Goal: Task Accomplishment & Management: Use online tool/utility

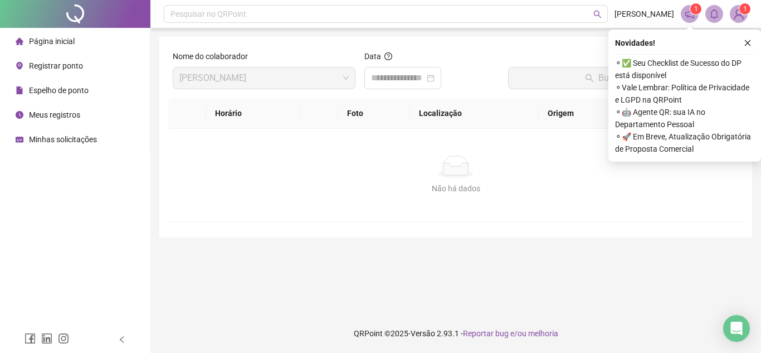
click at [76, 65] on span "Registrar ponto" at bounding box center [56, 65] width 54 height 9
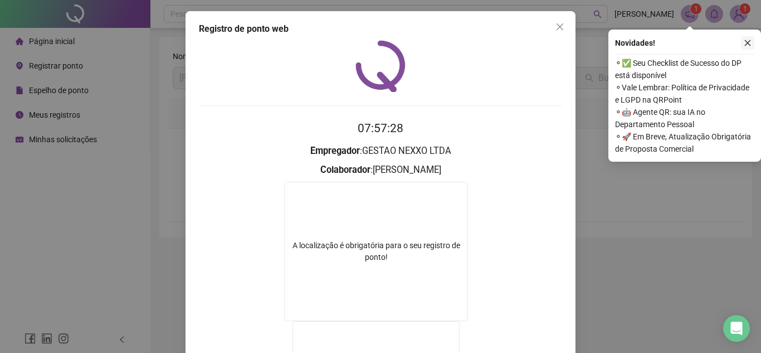
click at [749, 41] on icon "close" at bounding box center [748, 43] width 8 height 8
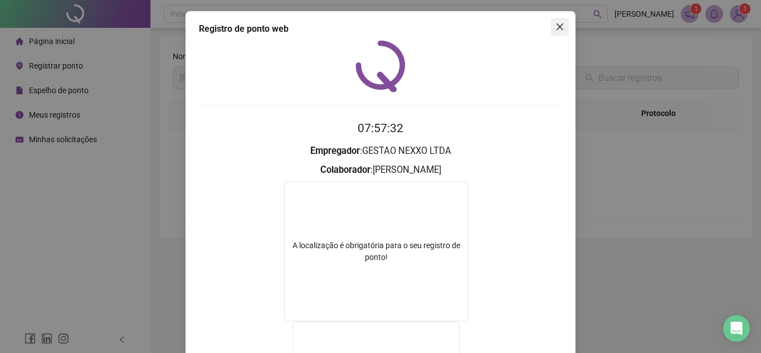
click at [556, 28] on icon "close" at bounding box center [560, 26] width 9 height 9
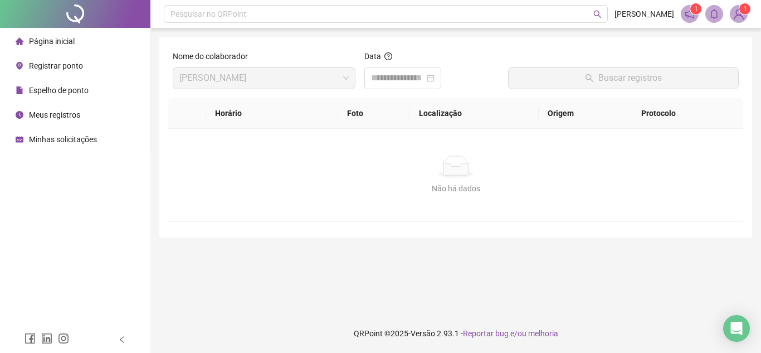
click at [84, 64] on li "Registrar ponto" at bounding box center [74, 66] width 145 height 22
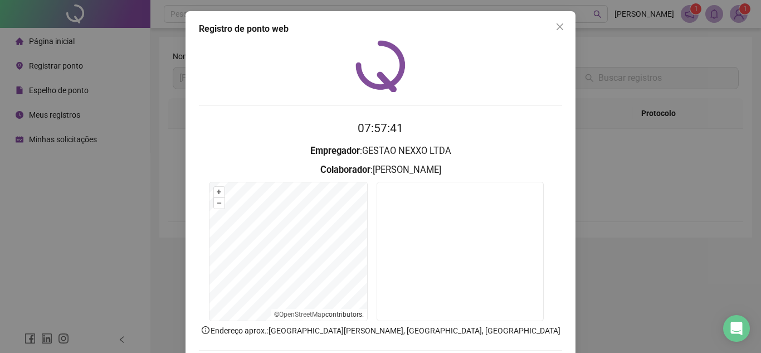
scroll to position [58, 0]
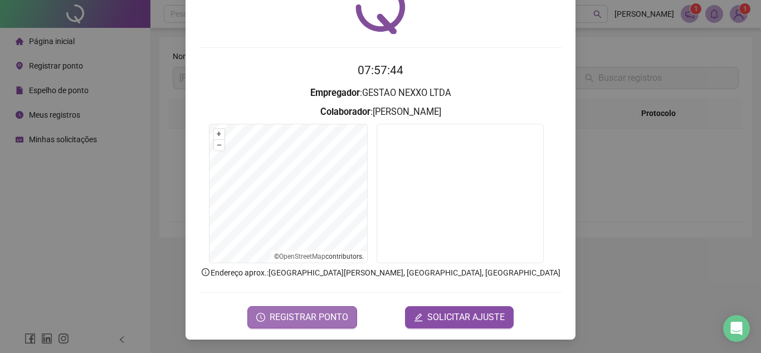
click at [307, 312] on span "REGISTRAR PONTO" at bounding box center [309, 316] width 79 height 13
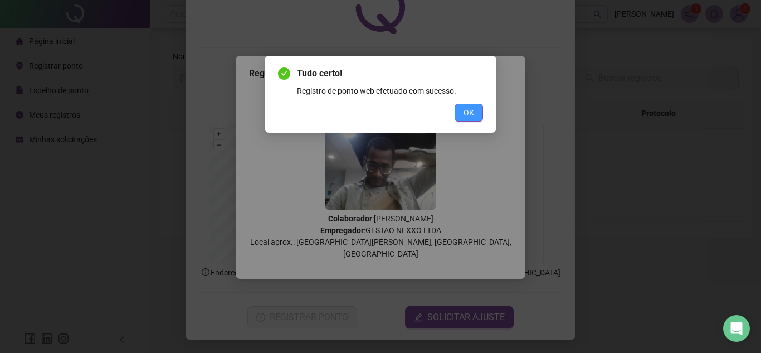
click at [475, 108] on button "OK" at bounding box center [469, 113] width 28 height 18
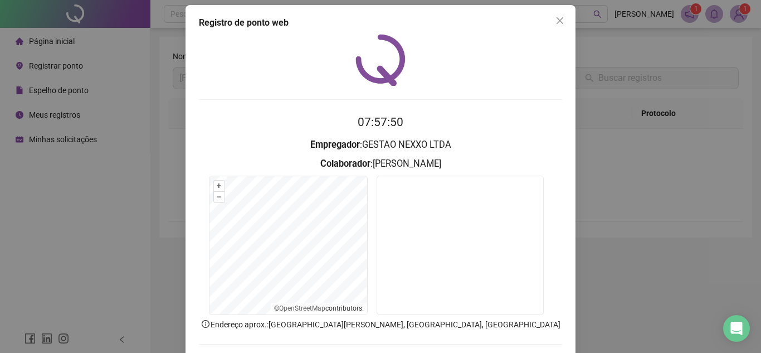
scroll to position [0, 0]
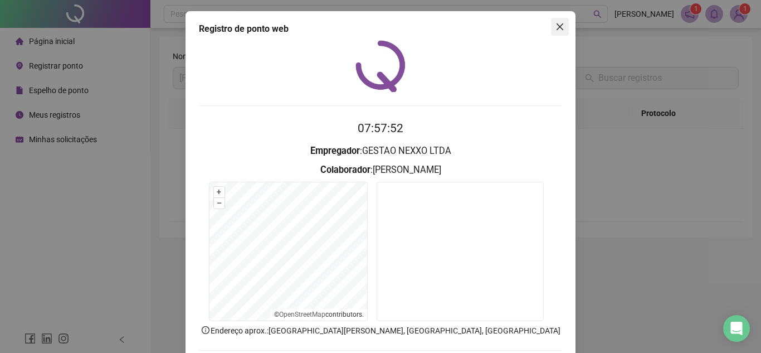
click at [560, 22] on button "Close" at bounding box center [560, 27] width 18 height 18
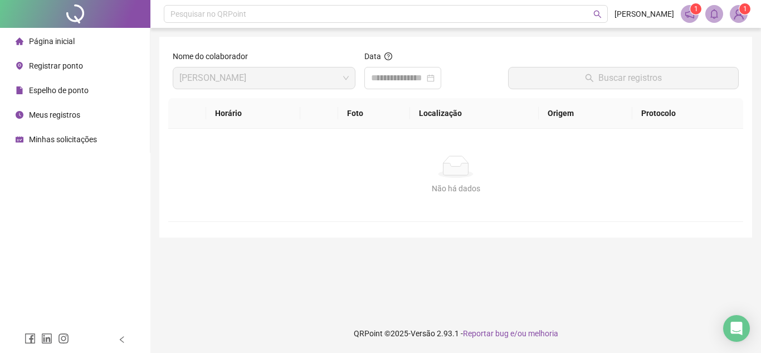
click at [371, 230] on div "Nome do colaborador [PERSON_NAME] SALES Data Buscar registros Horário Foto Loca…" at bounding box center [455, 137] width 593 height 201
